Goal: Book appointment/travel/reservation

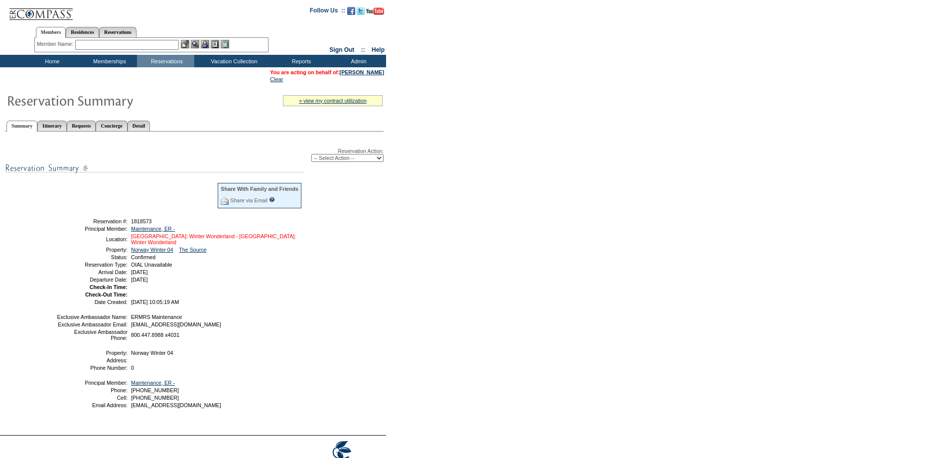
click at [198, 241] on link "[GEOGRAPHIC_DATA]: Winter Wonderland - [GEOGRAPHIC_DATA]: Winter Wonderland" at bounding box center [213, 239] width 165 height 12
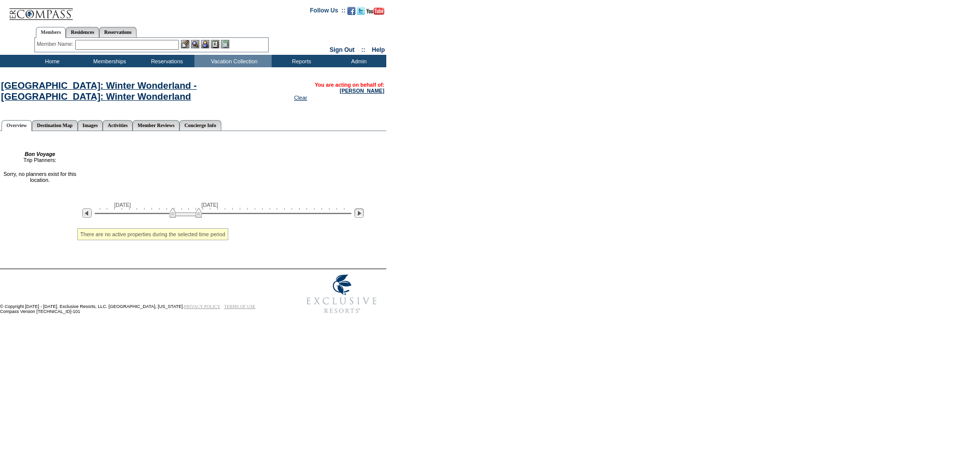
click at [356, 218] on img at bounding box center [358, 212] width 9 height 9
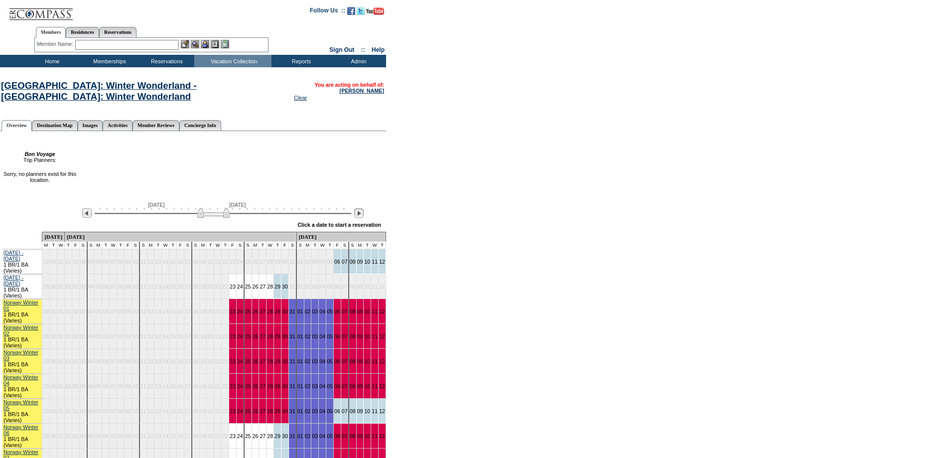
click at [356, 218] on img at bounding box center [358, 212] width 9 height 9
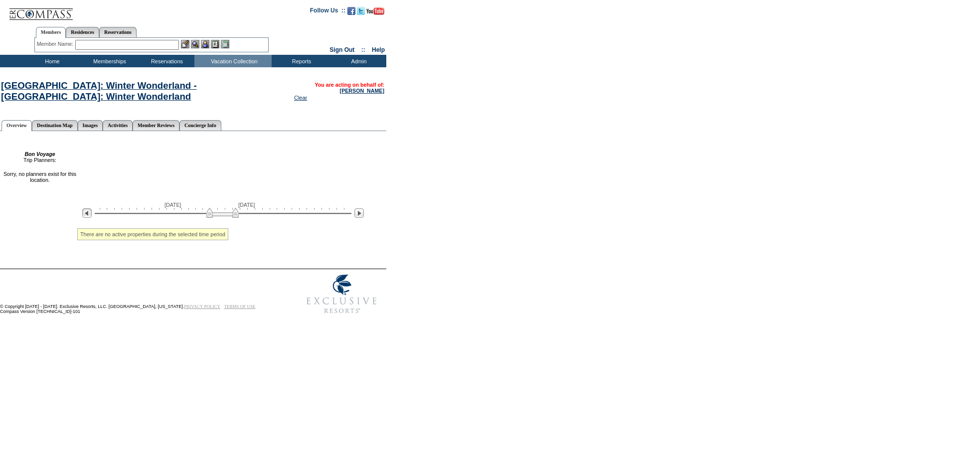
click at [86, 218] on img at bounding box center [86, 212] width 9 height 9
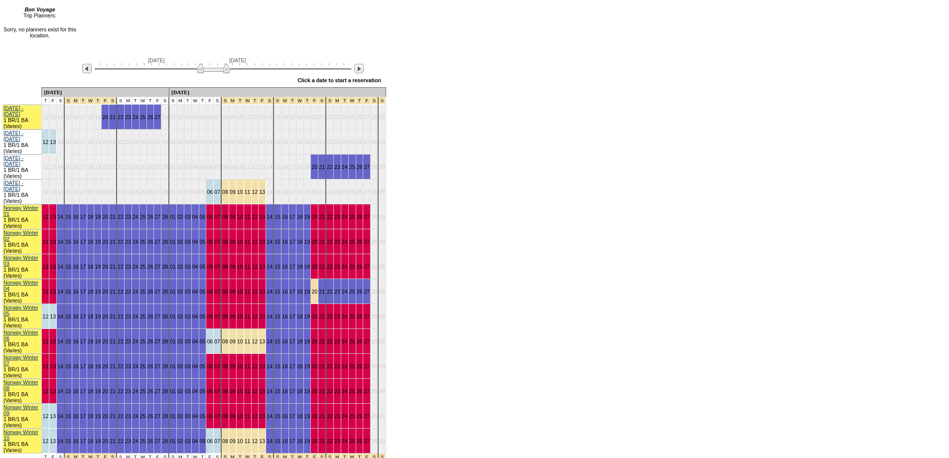
scroll to position [145, 0]
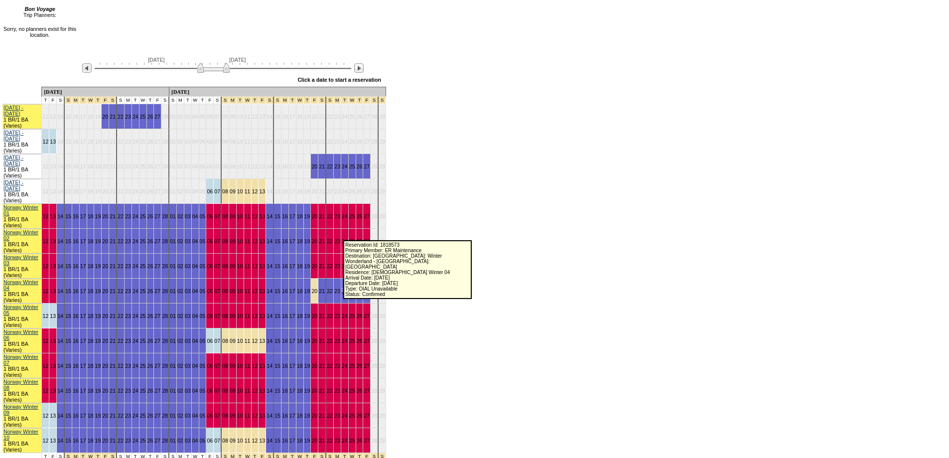
click at [342, 288] on link "24" at bounding box center [345, 291] width 6 height 6
